Goal: Navigation & Orientation: Find specific page/section

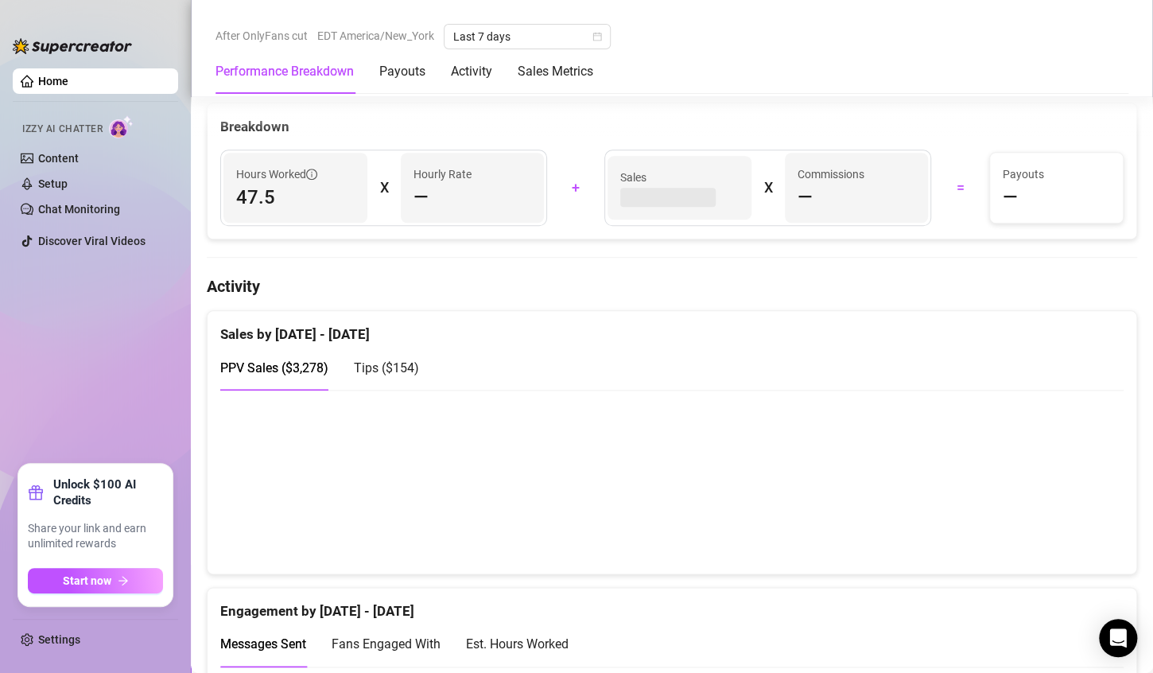
scroll to position [648, 0]
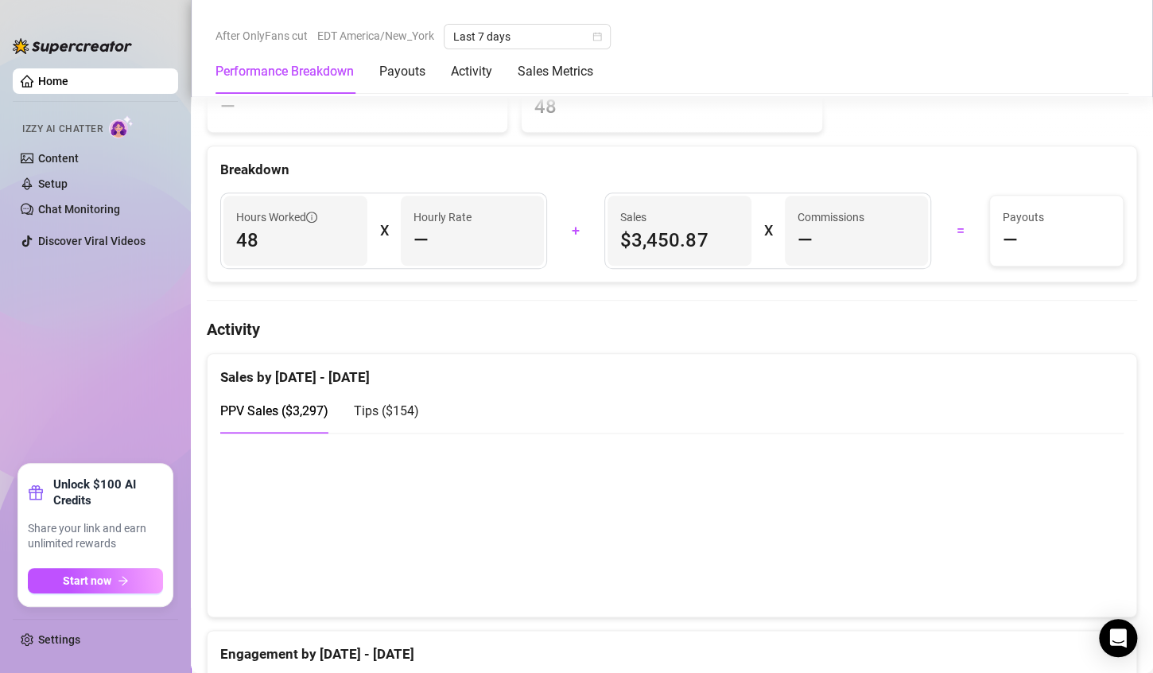
scroll to position [686, 0]
